Goal: Find specific fact: Find specific fact

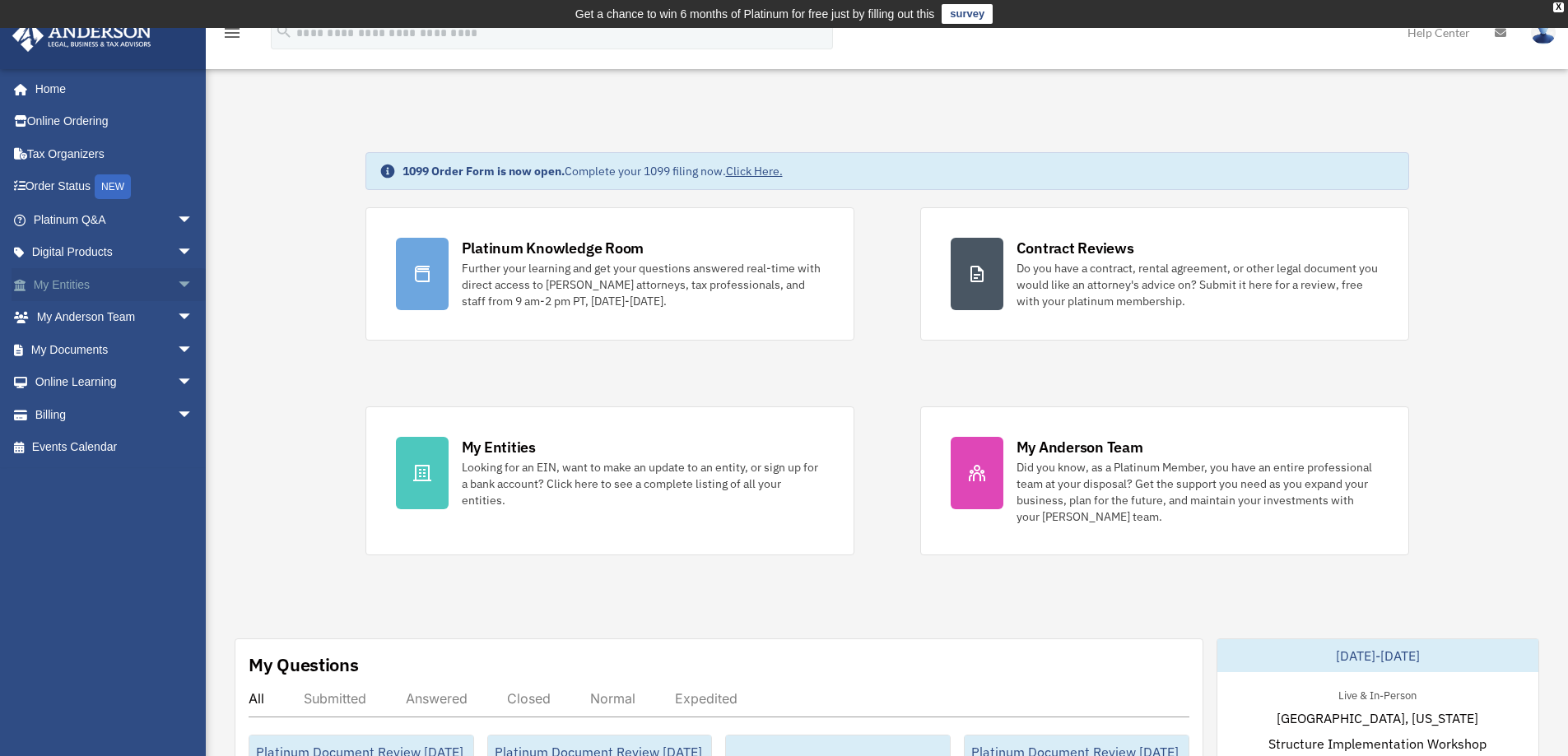
click at [87, 276] on link "My Entities arrow_drop_down" at bounding box center [115, 285] width 207 height 33
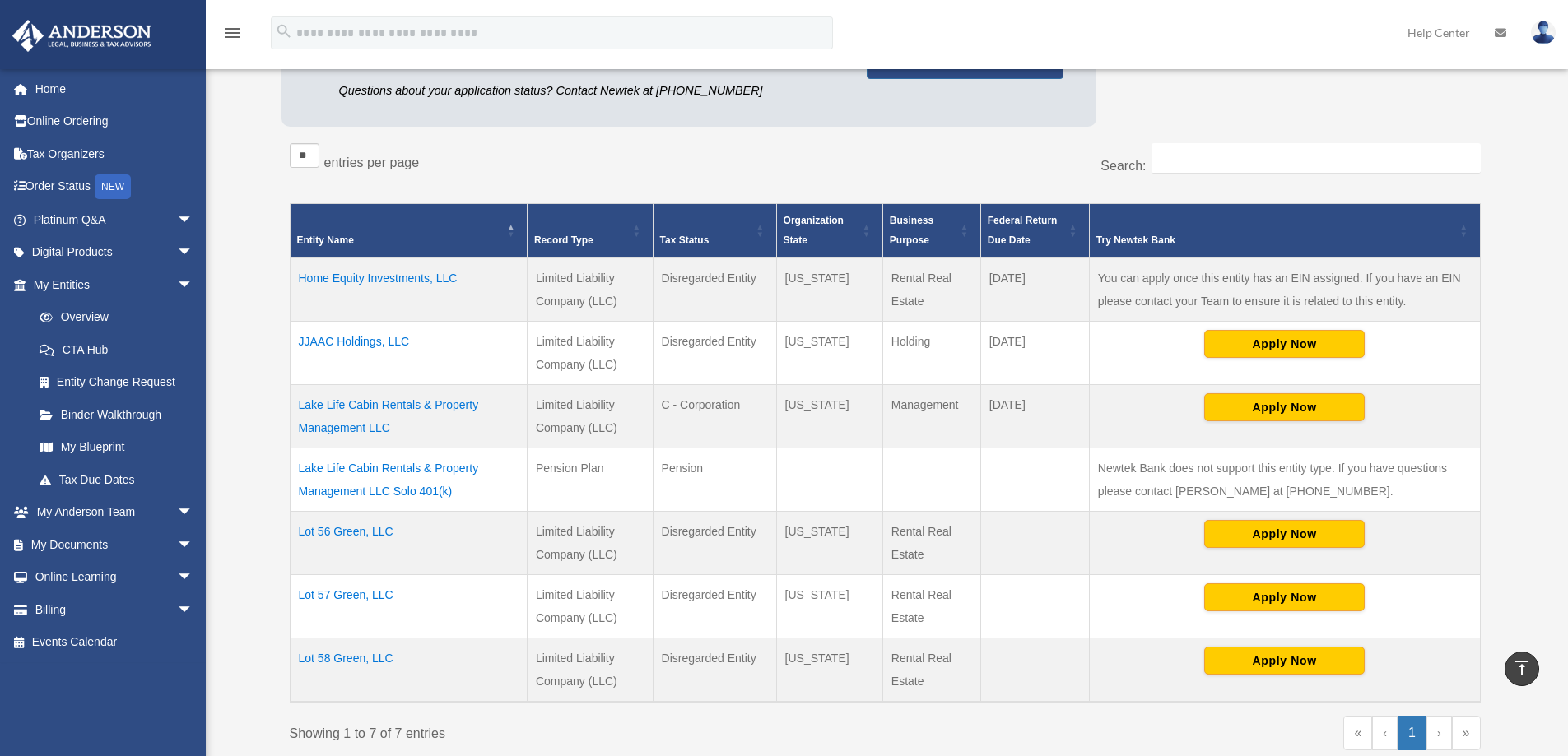
scroll to position [247, 0]
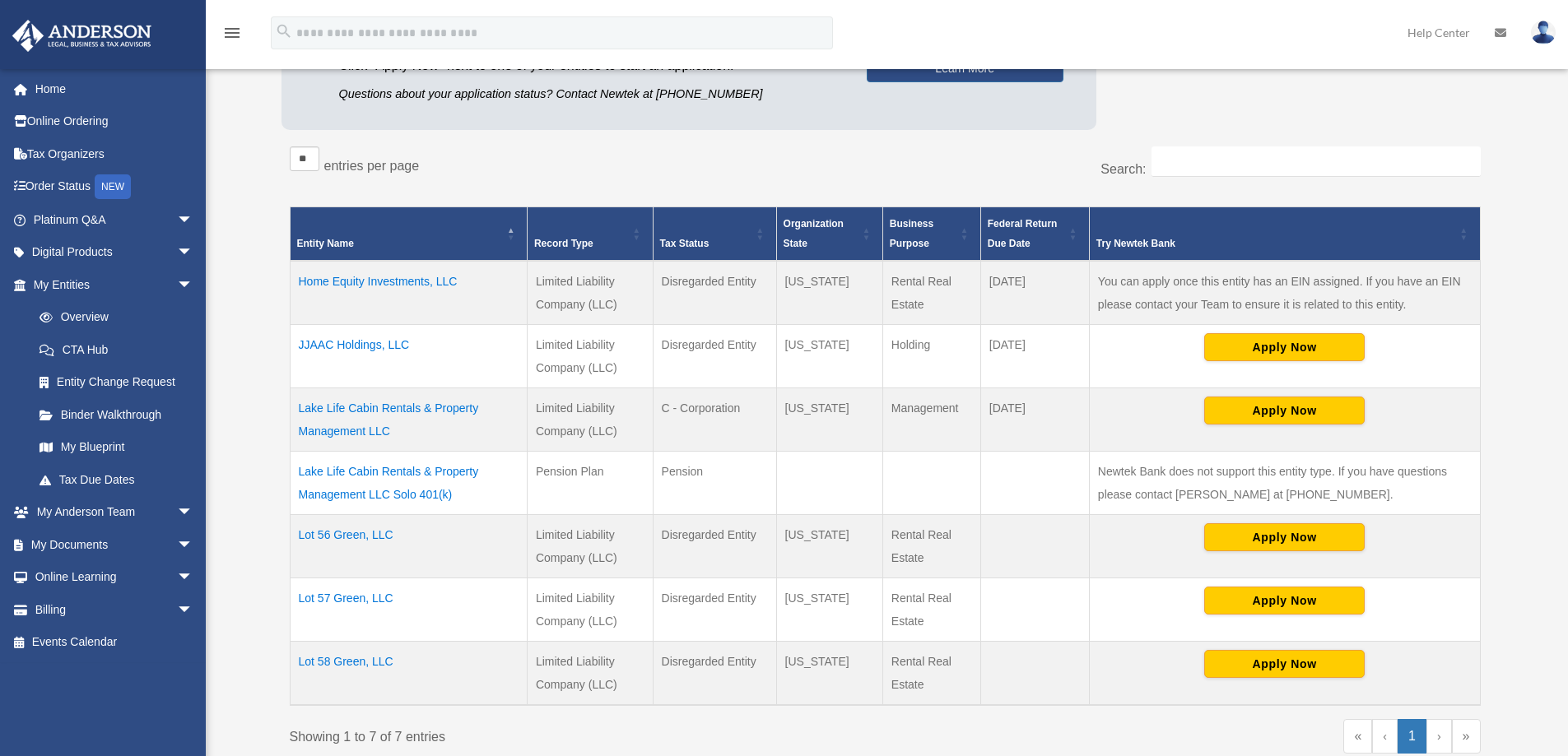
click at [345, 415] on td "Lake Life Cabin Rentals & Property Management LLC" at bounding box center [408, 420] width 237 height 63
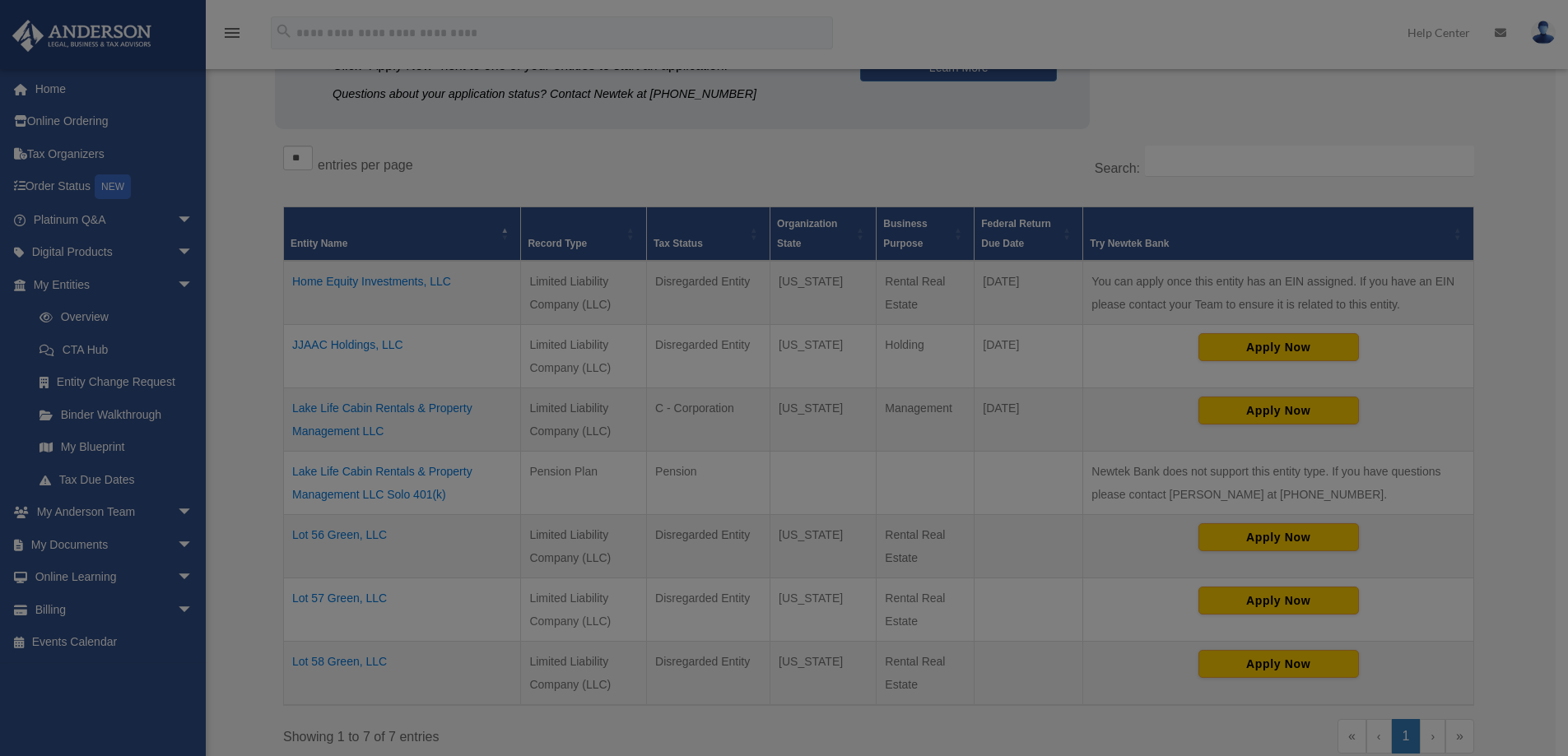
click at [345, 415] on body "X Get a chance to win 6 months of Platinum for free just by filling out this su…" at bounding box center [784, 483] width 1568 height 1460
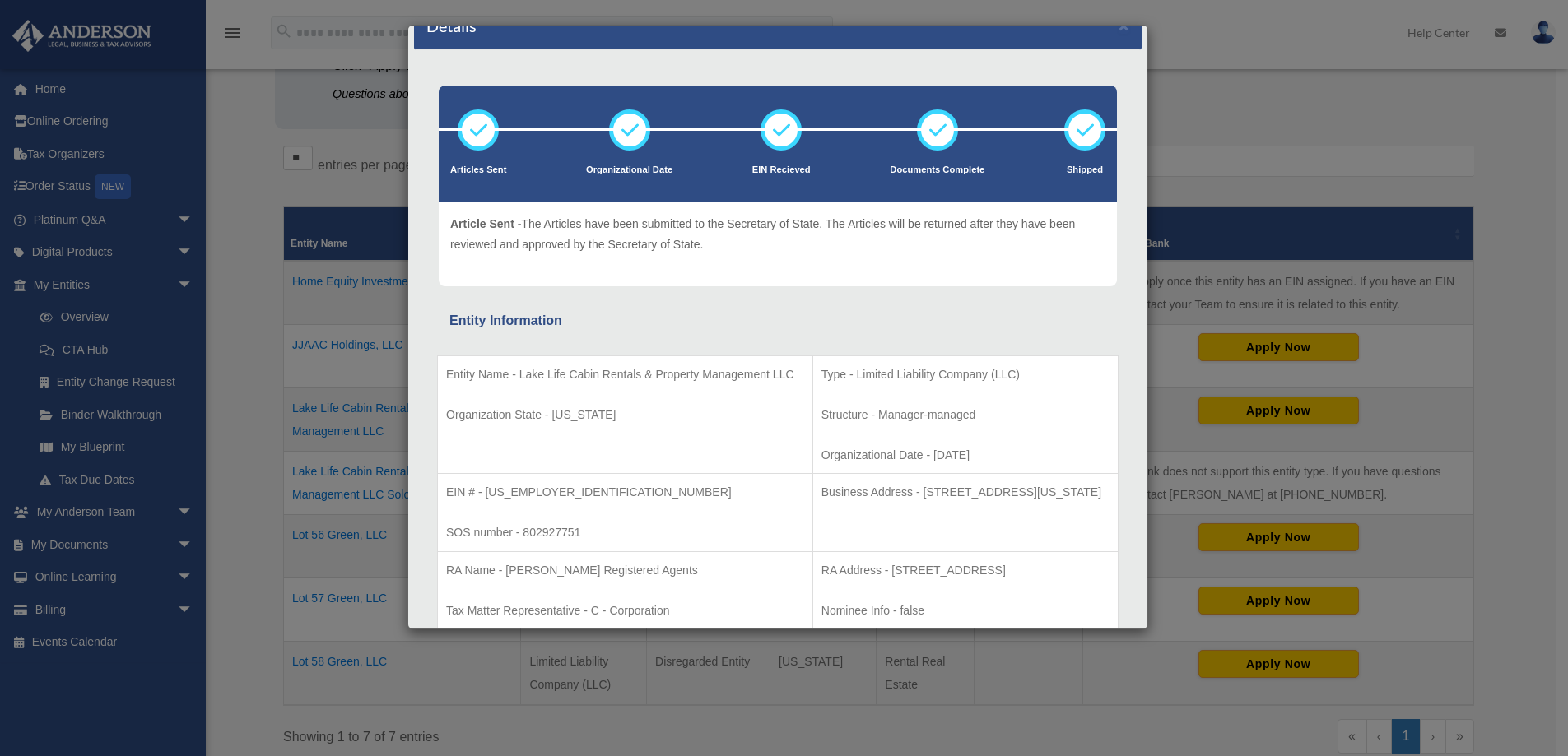
scroll to position [83, 0]
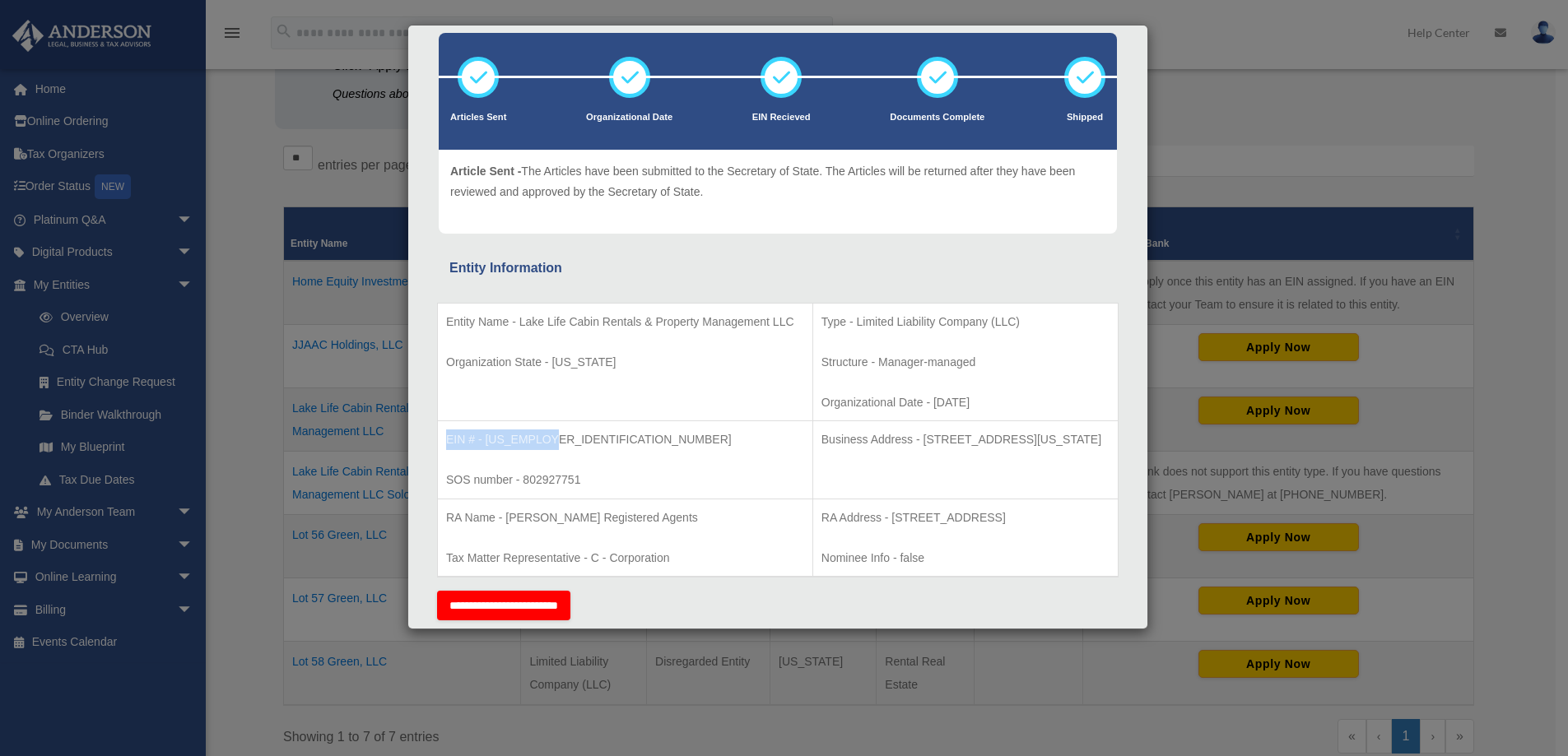
drag, startPoint x: 548, startPoint y: 443, endPoint x: 443, endPoint y: 448, distance: 105.1
click at [443, 448] on td "EIN # - [US_EMPLOYER_IDENTIFICATION_NUMBER] SOS number - 802927751" at bounding box center [626, 461] width 375 height 78
